Goal: Browse casually: Explore the website without a specific task or goal

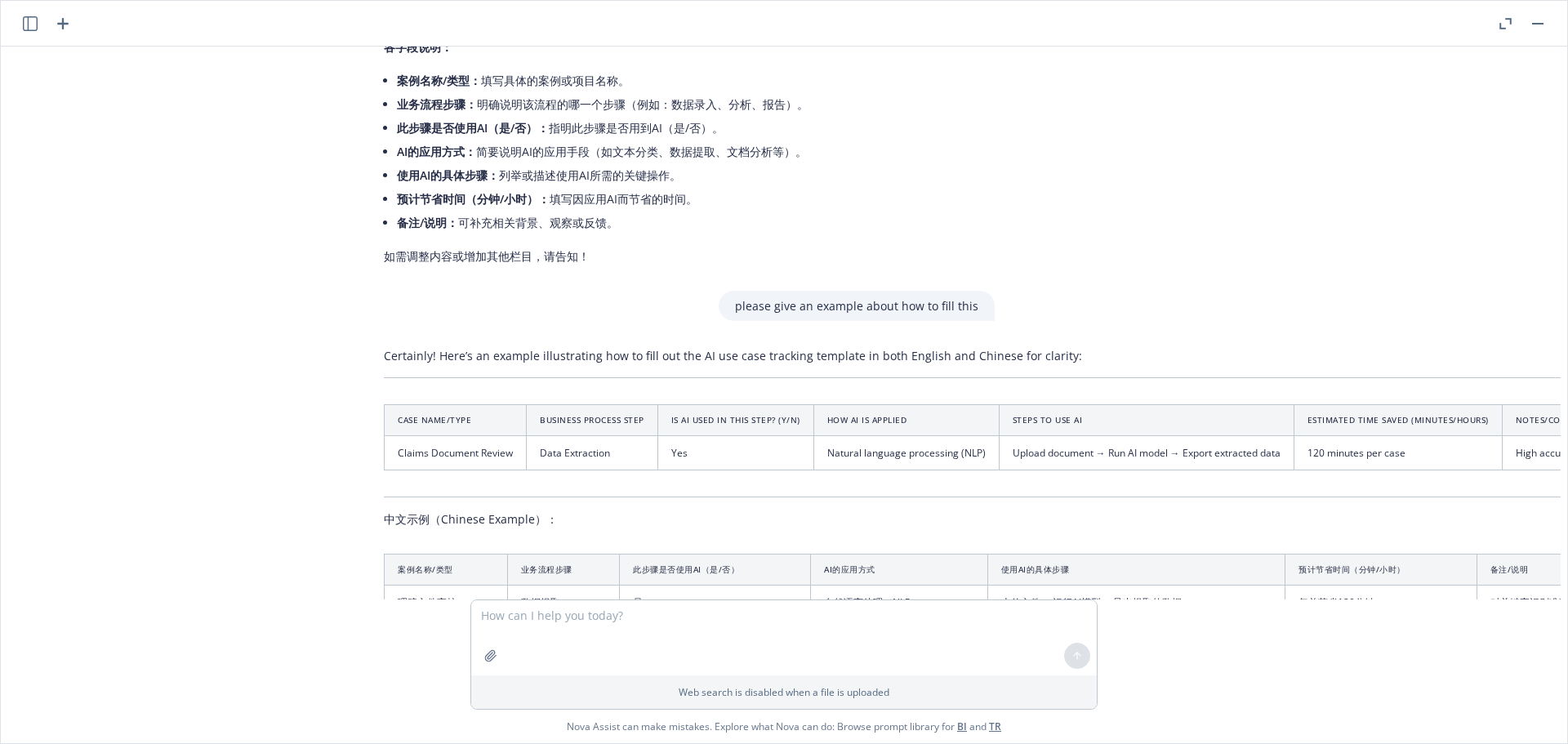
scroll to position [3348, 13]
